Goal: Task Accomplishment & Management: Manage account settings

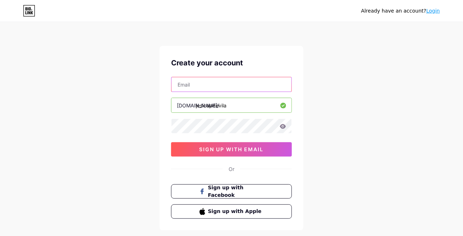
click at [183, 87] on input "text" at bounding box center [232, 84] width 120 height 14
type input "capdevilajesica@gmail.com"
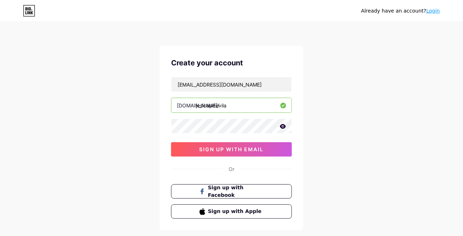
click at [285, 125] on icon at bounding box center [283, 126] width 6 height 5
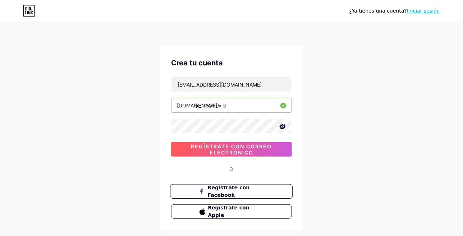
scroll to position [36, 0]
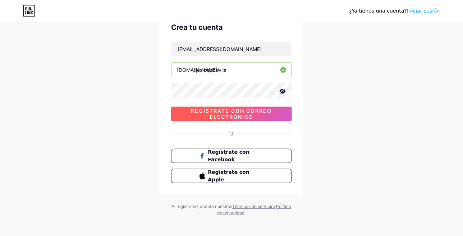
click at [234, 113] on font "Regístrate con correo electrónico" at bounding box center [231, 114] width 81 height 12
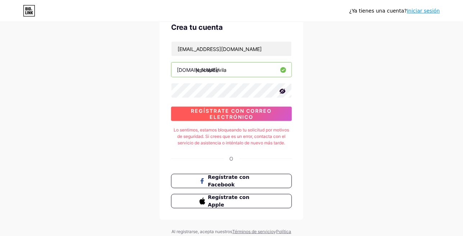
click at [227, 114] on font "Regístrate con correo electrónico" at bounding box center [231, 114] width 81 height 12
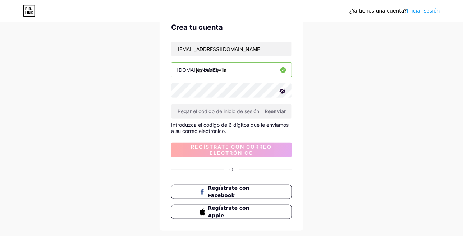
click at [282, 110] on font "Reenviar" at bounding box center [276, 111] width 22 height 6
click at [199, 114] on input "text" at bounding box center [232, 111] width 120 height 14
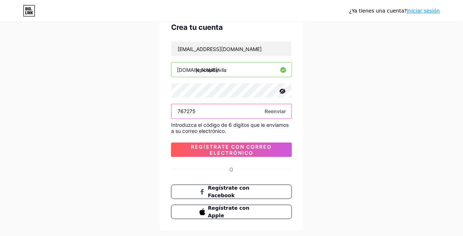
type input "767275"
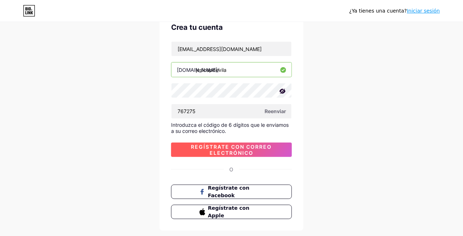
click at [216, 151] on font "Regístrate con correo electrónico" at bounding box center [231, 150] width 81 height 12
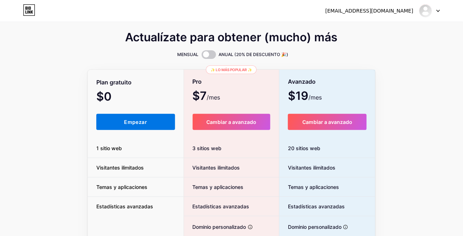
click at [126, 126] on button "Empezar" at bounding box center [135, 122] width 79 height 16
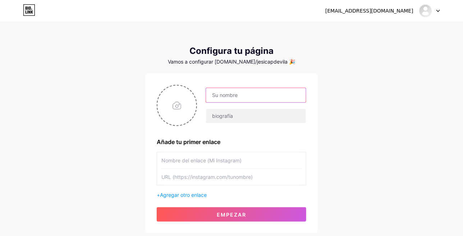
click at [222, 94] on input "text" at bounding box center [256, 95] width 100 height 14
type input "jesicapdevila"
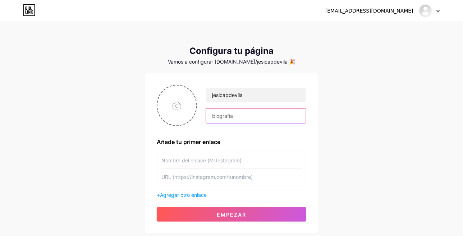
click at [231, 117] on input "text" at bounding box center [256, 116] width 100 height 14
click at [213, 115] on input "fotógrafa infantil y familiar" at bounding box center [256, 116] width 100 height 14
click at [234, 118] on input "Fotógrafa infantil y familiar" at bounding box center [256, 116] width 100 height 14
click at [240, 116] on input "Fotógrafa profesional infantil y familiar" at bounding box center [256, 116] width 100 height 14
click at [265, 117] on input "Fotógrafa Profesional infantil y familiar" at bounding box center [256, 116] width 100 height 14
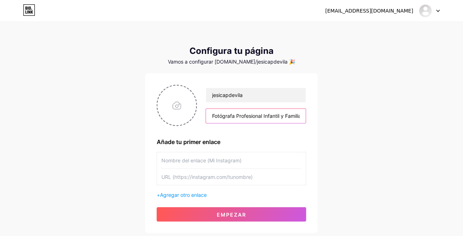
type input "Fotógrafa Profesional Infantil y Familiar"
click at [181, 164] on input "text" at bounding box center [231, 160] width 140 height 16
type input "jesicapdevilaph"
click at [216, 173] on input "text" at bounding box center [231, 177] width 140 height 16
paste input "https://www.instagram.com/jesicapdevilaph?igsh=ajB5anQ3ejhpc2h0"
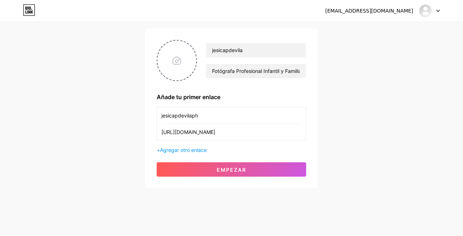
scroll to position [48, 0]
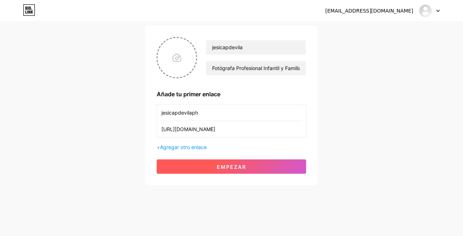
type input "https://www.instagram.com/jesicapdevilaph?igsh=ajB5anQ3ejhpc2h0"
click at [245, 166] on font "Empezar" at bounding box center [231, 167] width 29 height 6
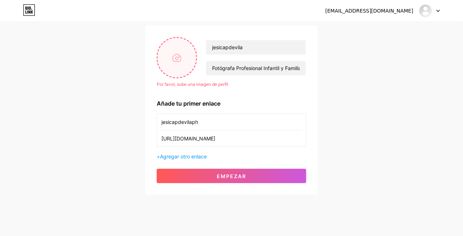
click at [172, 62] on input "file" at bounding box center [177, 58] width 39 height 40
type input "C:\fakepath\DSC_6691.jpg"
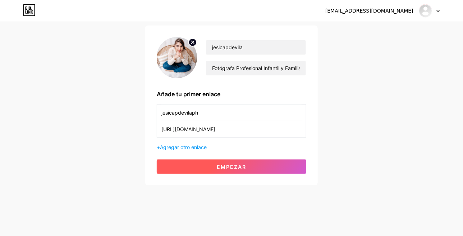
click at [242, 168] on font "Empezar" at bounding box center [231, 167] width 29 height 6
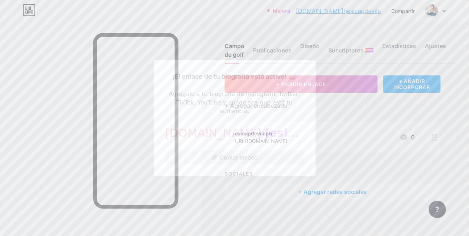
click at [240, 154] on font "Copiar enlace" at bounding box center [239, 157] width 38 height 7
click at [222, 155] on font "Copiar enlace" at bounding box center [239, 157] width 38 height 7
click at [225, 154] on font "Copiar enlace" at bounding box center [239, 157] width 38 height 7
click at [211, 155] on icon at bounding box center [213, 157] width 5 height 5
click at [238, 154] on font "Copiar enlace" at bounding box center [239, 157] width 38 height 7
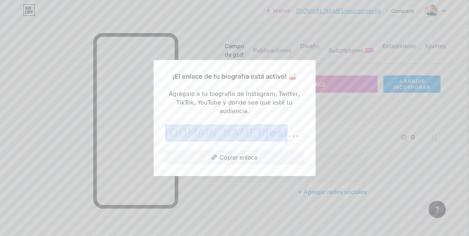
drag, startPoint x: 177, startPoint y: 129, endPoint x: 289, endPoint y: 137, distance: 112.5
click at [289, 137] on div "bio.link/ jesicapdevila" at bounding box center [234, 132] width 139 height 17
copy div "bio.link/ jesicapdevila"
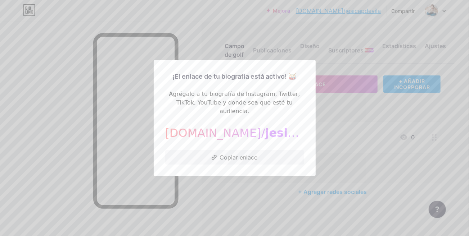
click at [333, 118] on div at bounding box center [234, 118] width 469 height 236
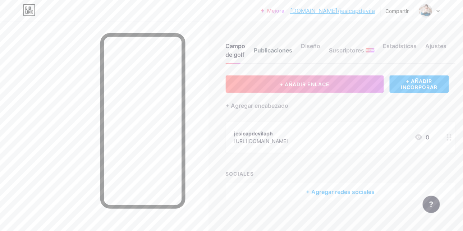
click at [270, 49] on font "Publicaciones" at bounding box center [273, 50] width 38 height 7
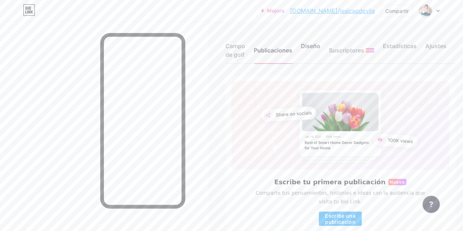
click at [313, 49] on font "Diseño" at bounding box center [310, 45] width 19 height 7
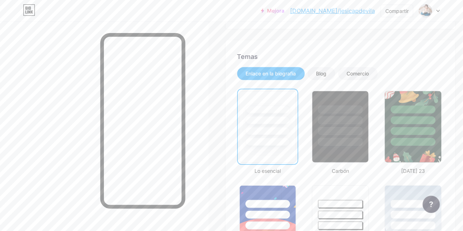
scroll to position [108, 0]
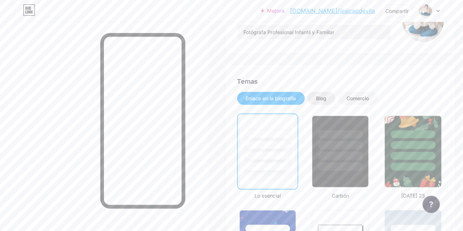
click at [322, 96] on font "Blog" at bounding box center [321, 98] width 10 height 6
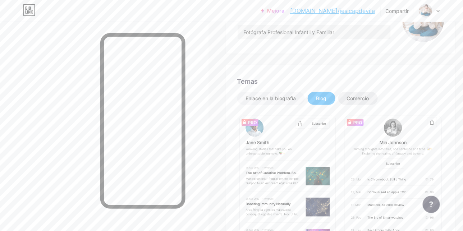
click at [357, 101] on font "Comercio" at bounding box center [358, 98] width 22 height 6
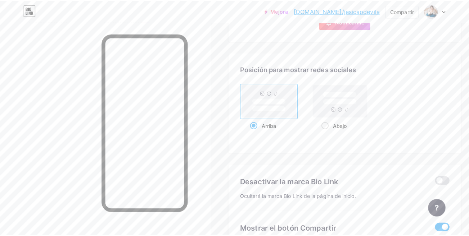
scroll to position [395, 0]
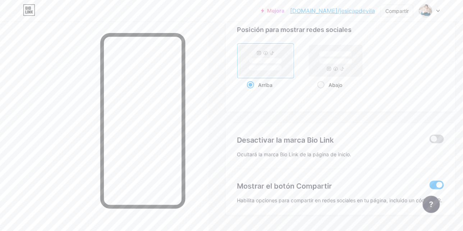
click at [430, 135] on span at bounding box center [437, 139] width 14 height 9
click at [430, 141] on input "checkbox" at bounding box center [430, 141] width 0 height 0
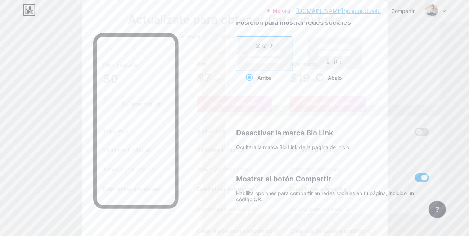
scroll to position [0, 0]
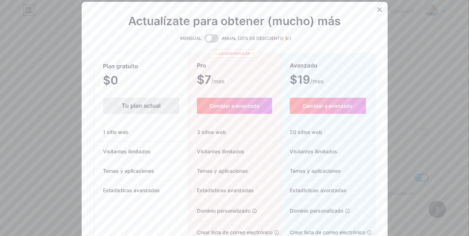
click at [212, 36] on span at bounding box center [211, 38] width 14 height 9
click at [204, 40] on input "checkbox" at bounding box center [204, 40] width 0 height 0
click at [209, 35] on span at bounding box center [211, 38] width 14 height 9
click at [204, 40] on input "checkbox" at bounding box center [204, 40] width 0 height 0
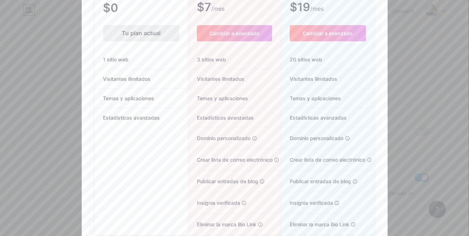
scroll to position [86, 0]
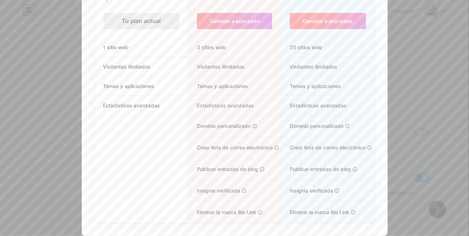
click at [318, 18] on font "Cambiar a avanzado" at bounding box center [327, 21] width 50 height 6
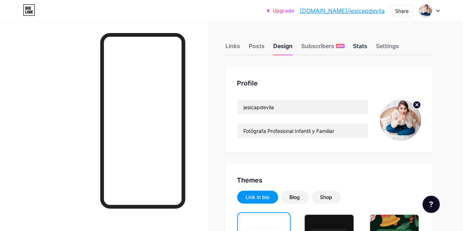
click at [359, 47] on div "Stats" at bounding box center [361, 48] width 14 height 13
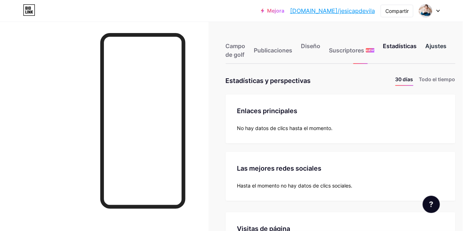
click at [430, 50] on div "Ajustes" at bounding box center [436, 53] width 21 height 22
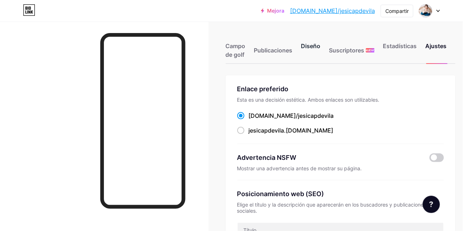
click at [309, 47] on font "Diseño" at bounding box center [310, 45] width 19 height 7
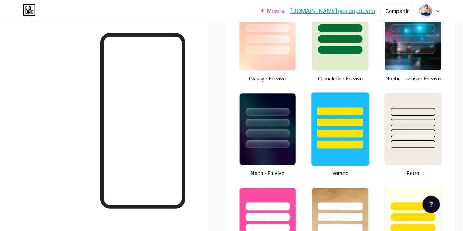
scroll to position [432, 0]
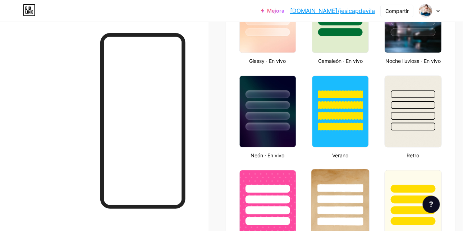
click at [349, 198] on div at bounding box center [341, 199] width 46 height 8
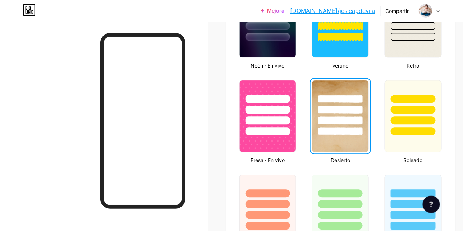
scroll to position [539, 0]
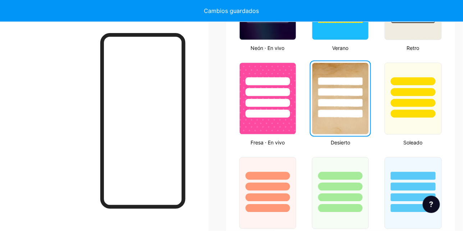
click at [341, 110] on div at bounding box center [340, 114] width 45 height 8
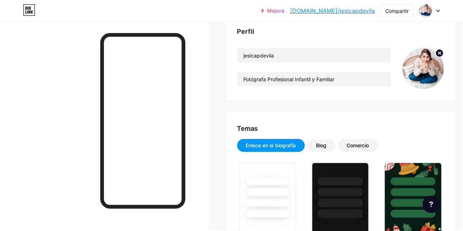
scroll to position [108, 0]
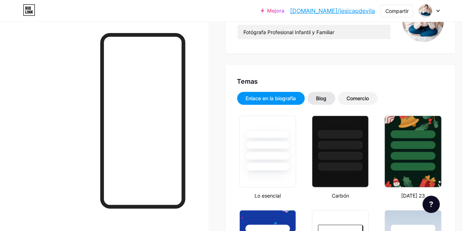
click at [321, 99] on font "Blog" at bounding box center [321, 98] width 10 height 6
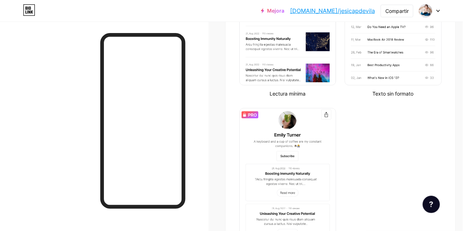
scroll to position [168, 0]
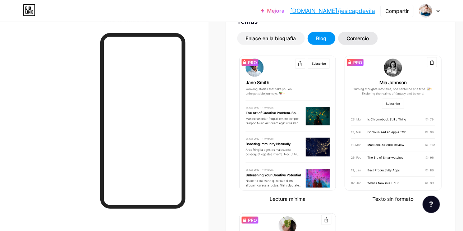
click at [352, 37] on font "Comercio" at bounding box center [358, 38] width 22 height 6
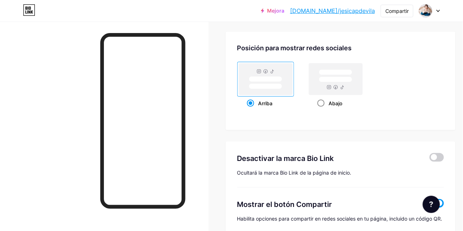
scroll to position [383, 0]
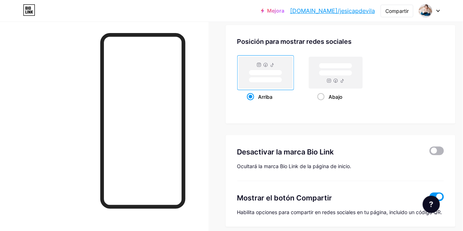
click at [430, 147] on span at bounding box center [437, 151] width 14 height 9
click at [430, 153] on input "checkbox" at bounding box center [430, 153] width 0 height 0
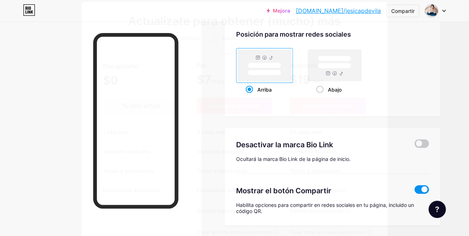
click at [377, 8] on icon at bounding box center [379, 10] width 4 height 4
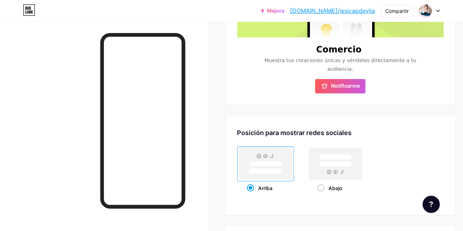
scroll to position [162, 0]
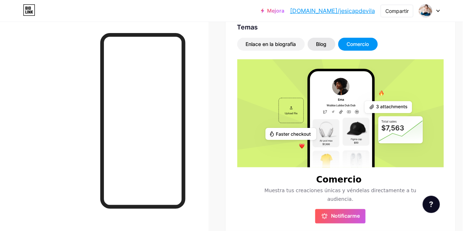
click at [321, 46] on font "Blog" at bounding box center [321, 44] width 10 height 6
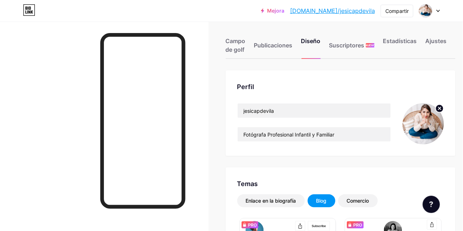
scroll to position [0, 0]
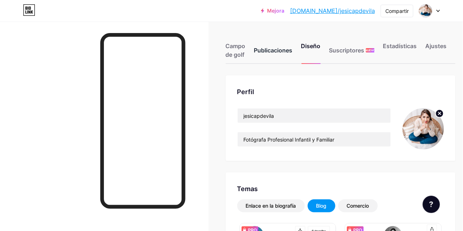
click at [264, 53] on font "Publicaciones" at bounding box center [273, 50] width 38 height 7
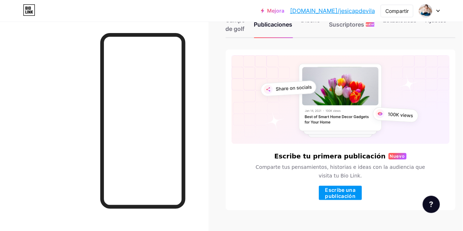
scroll to position [35, 0]
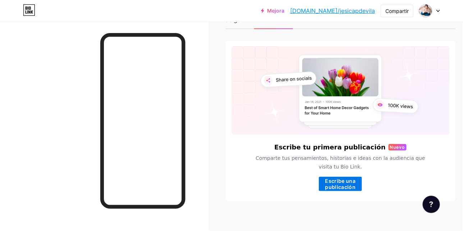
click at [332, 178] on font "Escribe una publicación" at bounding box center [340, 184] width 31 height 12
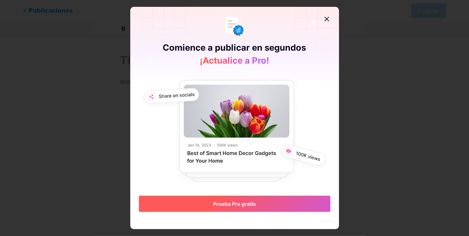
click at [226, 206] on font "Prueba Pro gratis" at bounding box center [234, 204] width 43 height 6
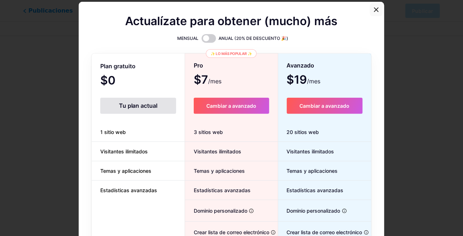
click at [378, 8] on icon at bounding box center [377, 10] width 6 height 6
